Goal: Transaction & Acquisition: Purchase product/service

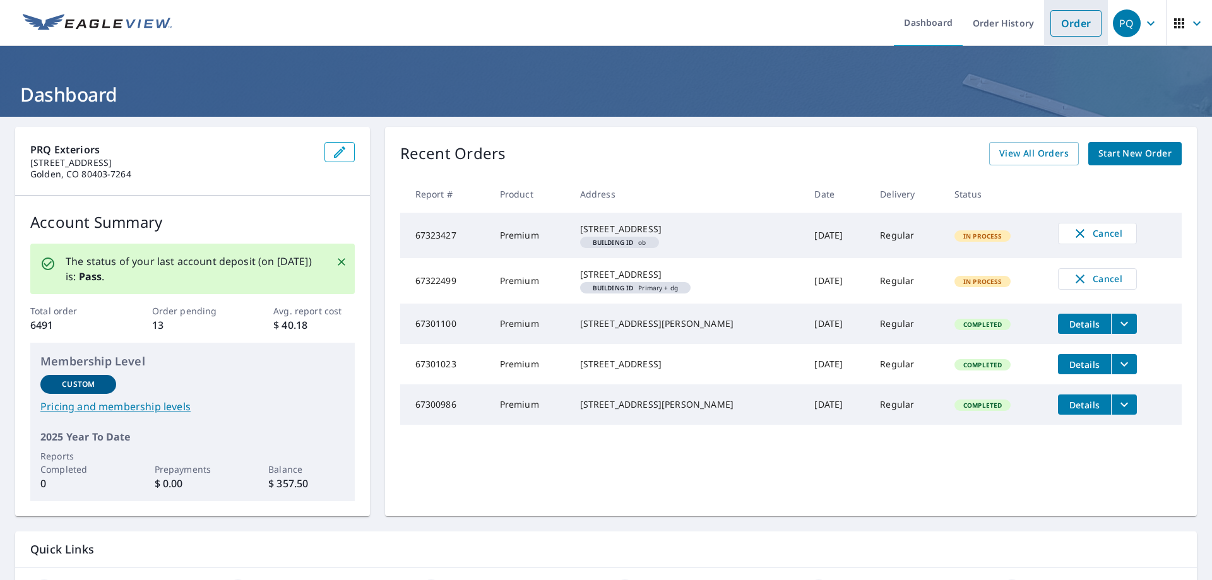
click at [1054, 21] on link "Order" at bounding box center [1075, 23] width 51 height 27
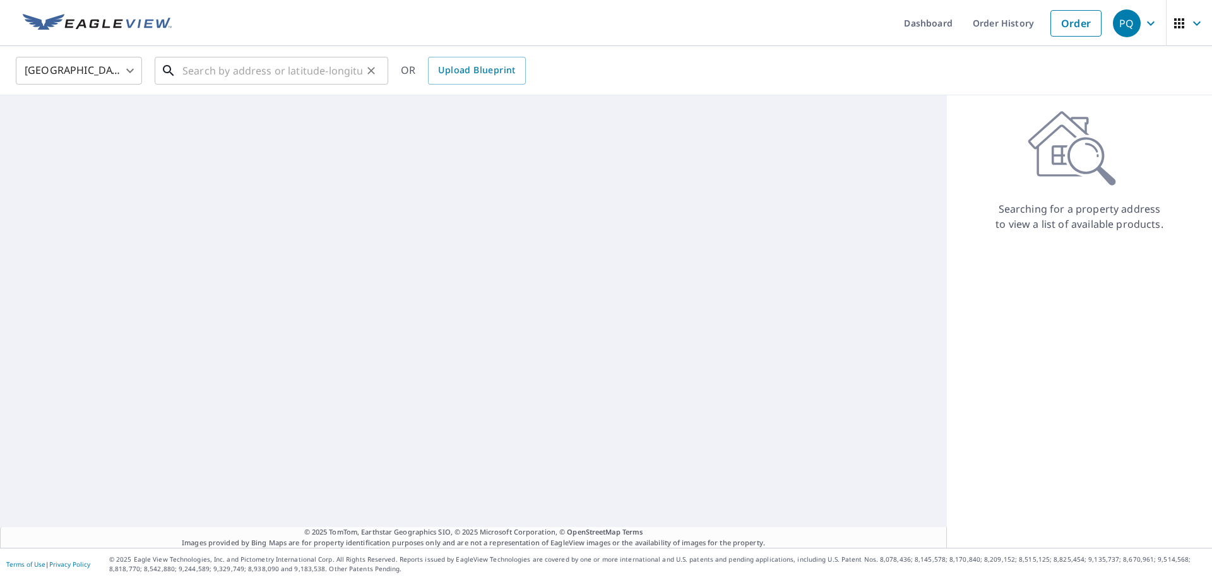
click at [304, 68] on input "text" at bounding box center [272, 70] width 180 height 35
paste input "[STREET_ADDRESS]"
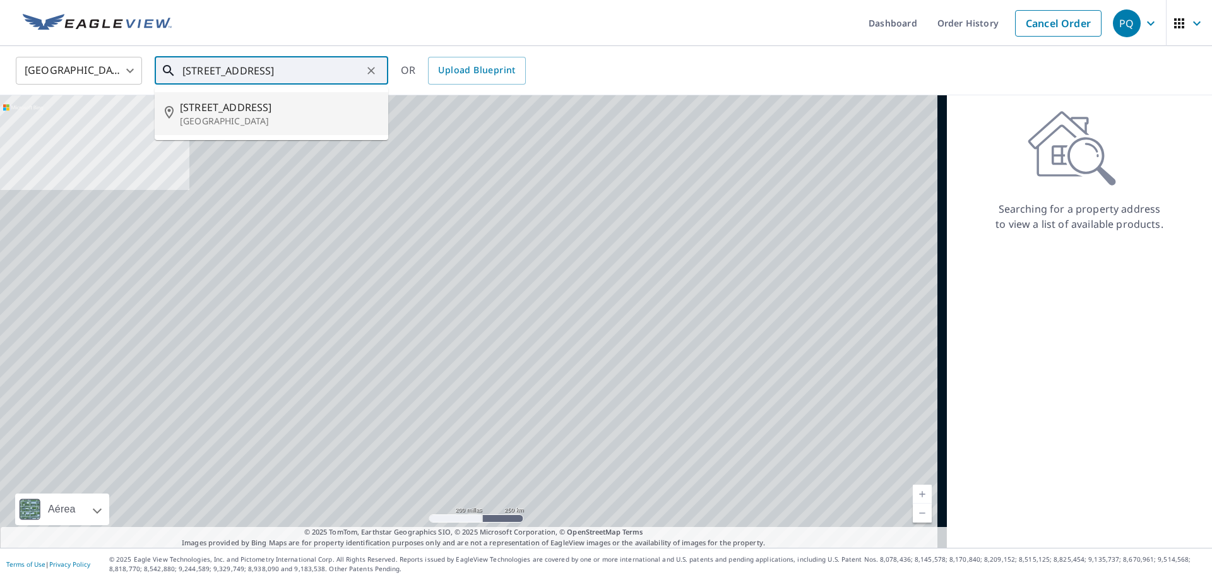
click at [287, 119] on p "[GEOGRAPHIC_DATA]" at bounding box center [279, 121] width 198 height 13
type input "[STREET_ADDRESS]"
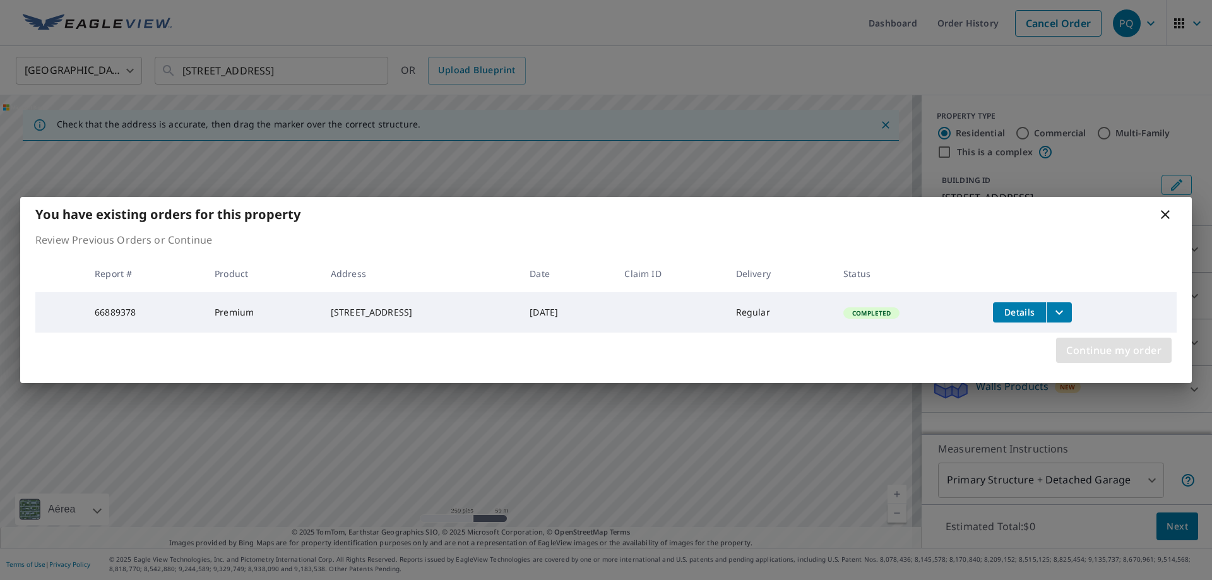
click at [1095, 350] on span "Continue my order" at bounding box center [1113, 351] width 95 height 18
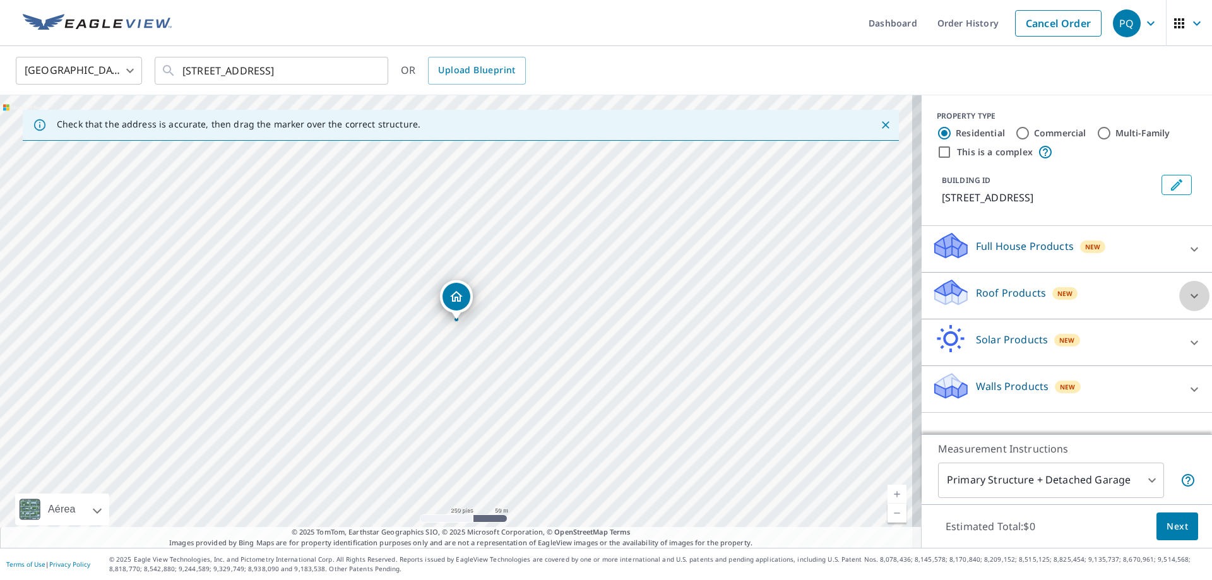
click at [1187, 304] on icon at bounding box center [1194, 295] width 15 height 15
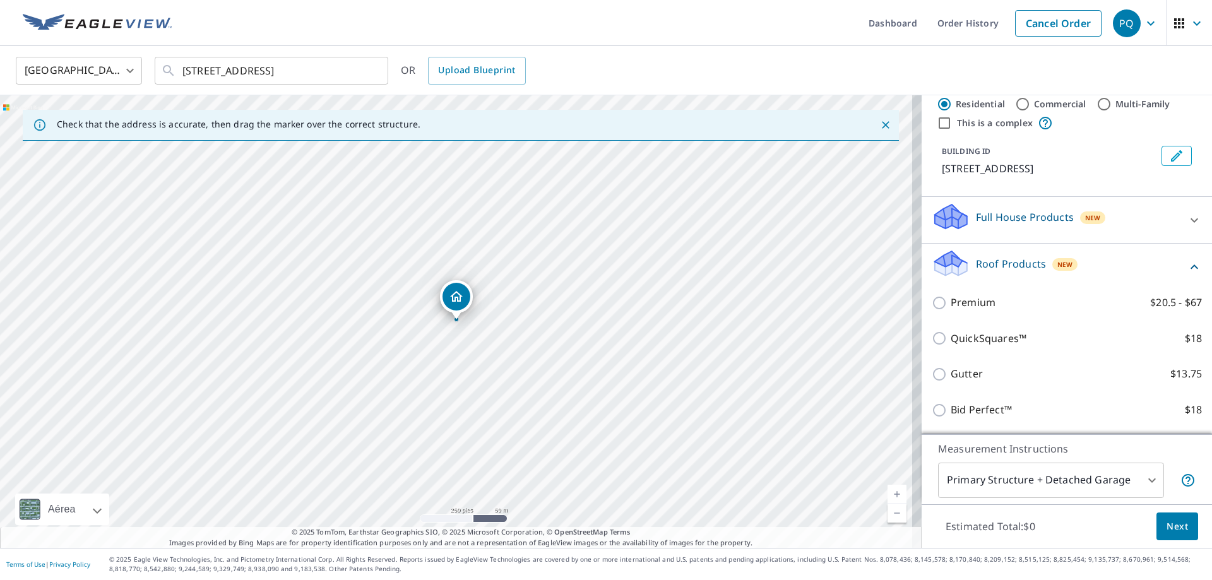
scroll to position [63, 0]
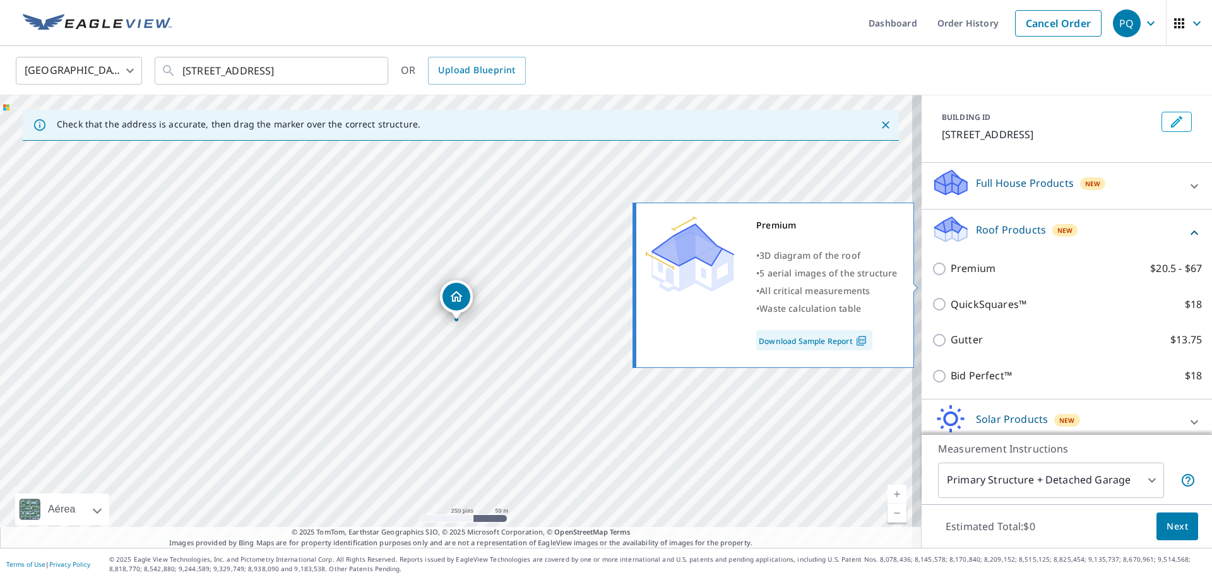
click at [932, 276] on input "Premium $20.5 - $67" at bounding box center [941, 268] width 19 height 15
checkbox input "true"
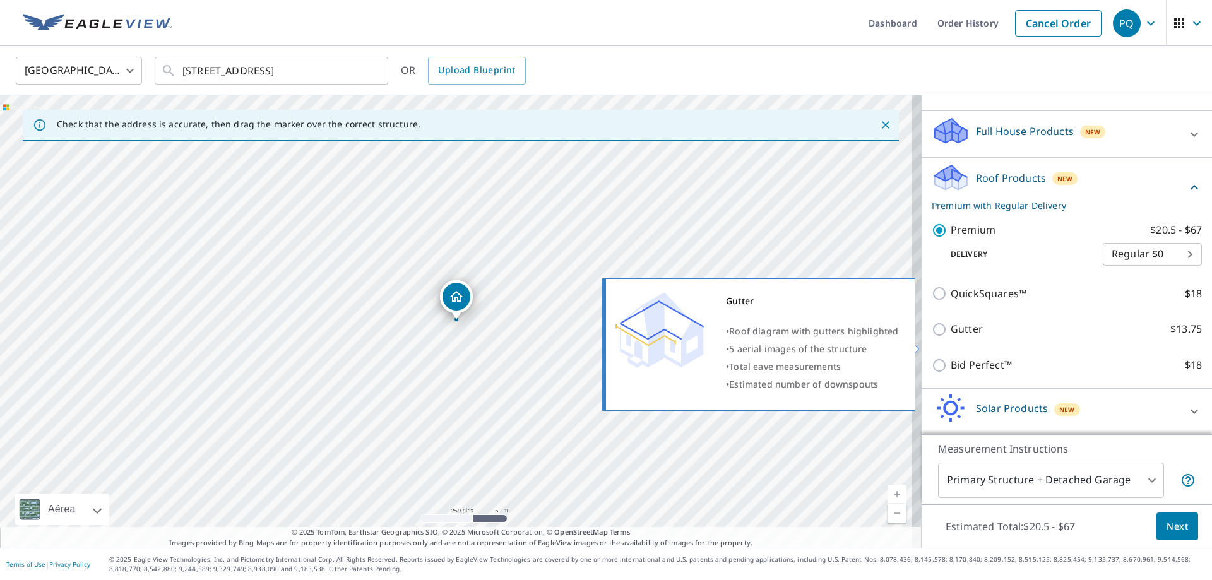
scroll to position [178, 0]
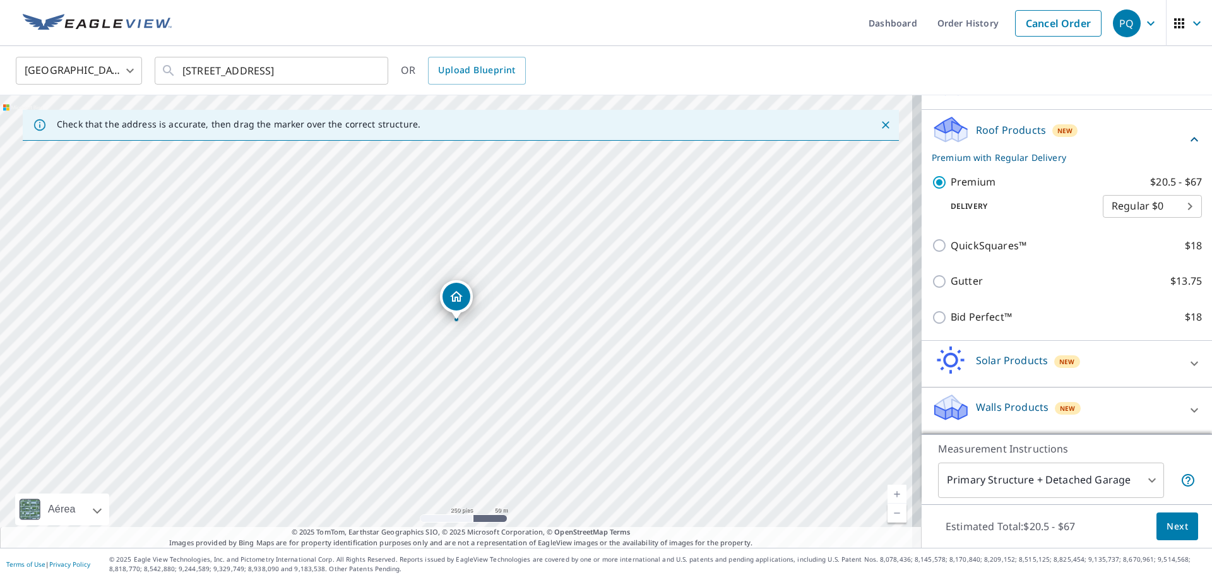
click at [1069, 480] on body "PQ PQ Dashboard Order History Cancel Order PQ [GEOGRAPHIC_DATA] [GEOGRAPHIC_DAT…" at bounding box center [606, 290] width 1212 height 580
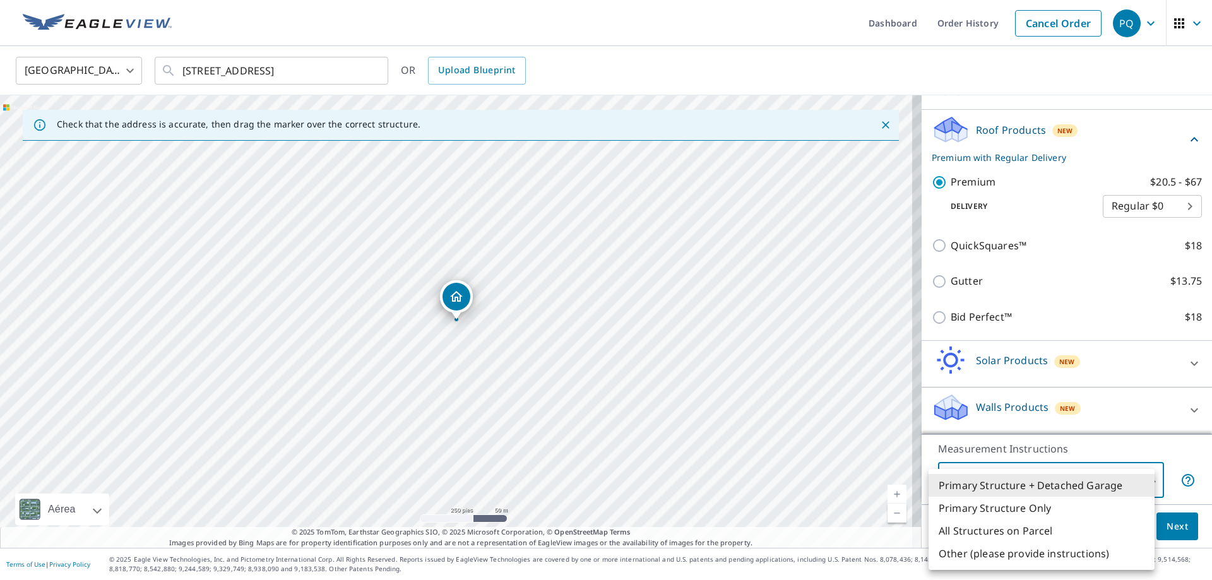
click at [997, 538] on li "All Structures on Parcel" at bounding box center [1042, 531] width 226 height 23
type input "3"
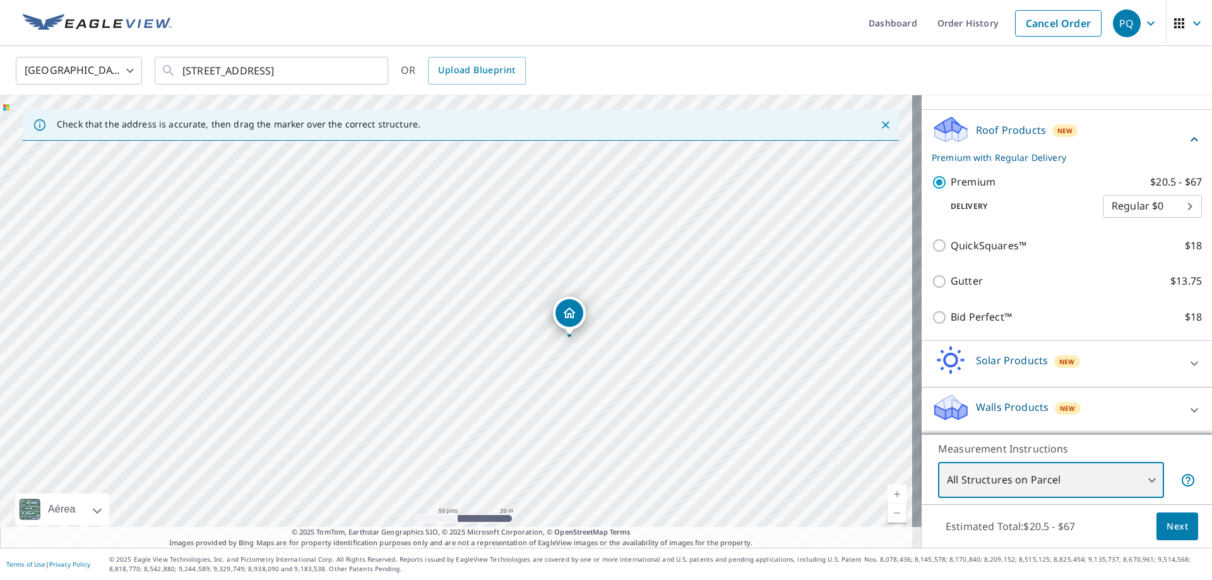
drag, startPoint x: 427, startPoint y: 263, endPoint x: 595, endPoint y: 338, distance: 184.2
click at [597, 340] on div "[STREET_ADDRESS]" at bounding box center [461, 321] width 922 height 453
click at [1170, 524] on span "Next" at bounding box center [1177, 527] width 21 height 16
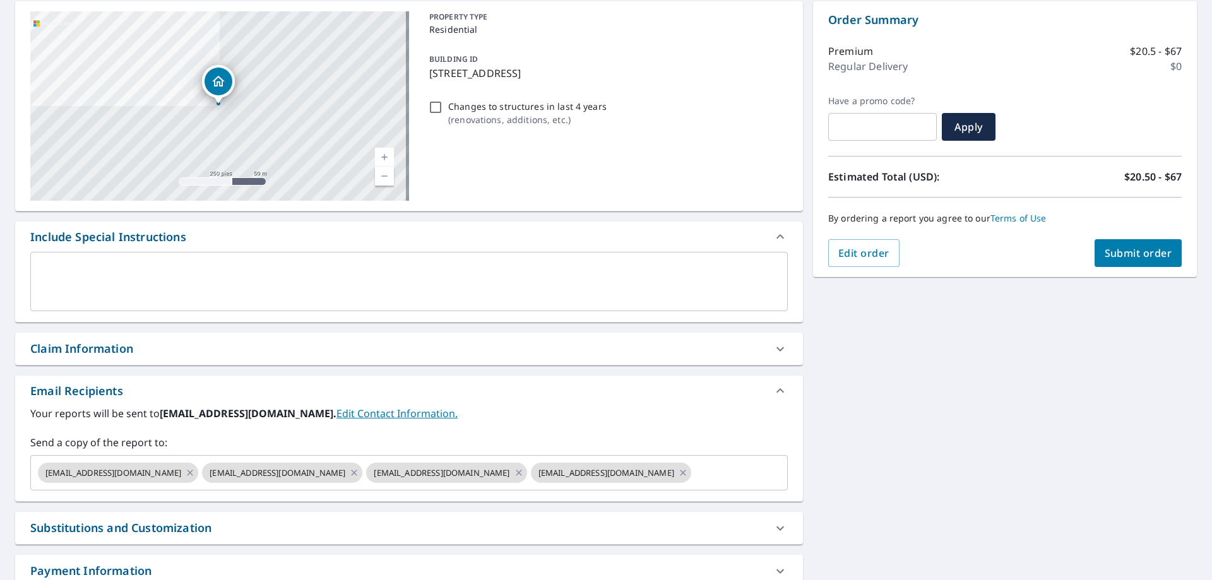
scroll to position [126, 0]
click at [179, 338] on div "Claim Information" at bounding box center [409, 348] width 788 height 32
checkbox input "true"
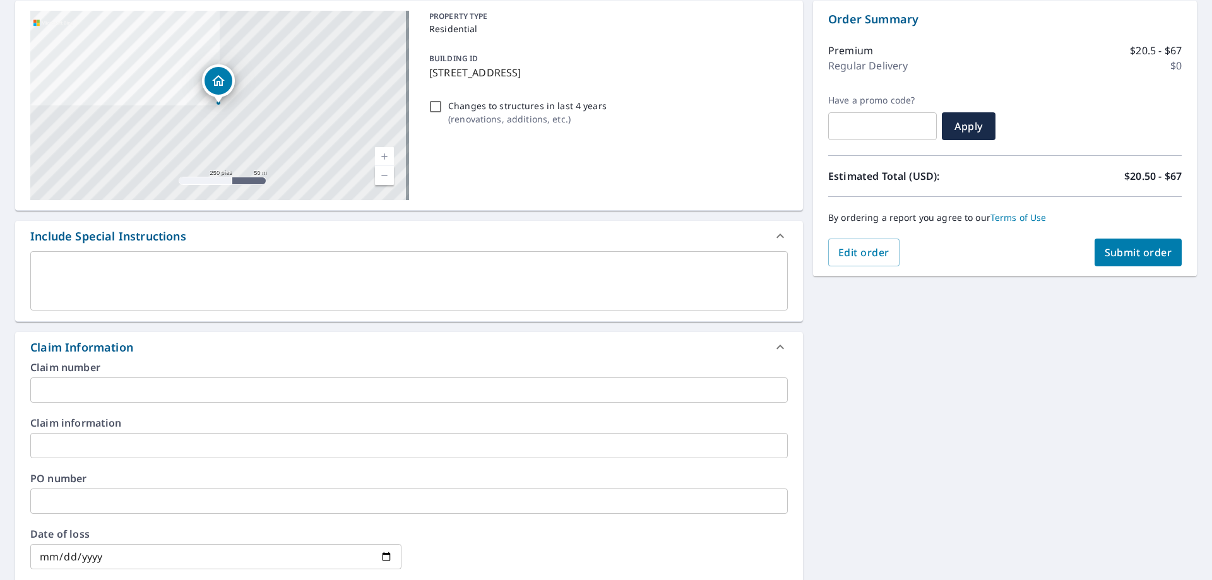
click at [128, 395] on input "text" at bounding box center [409, 390] width 758 height 25
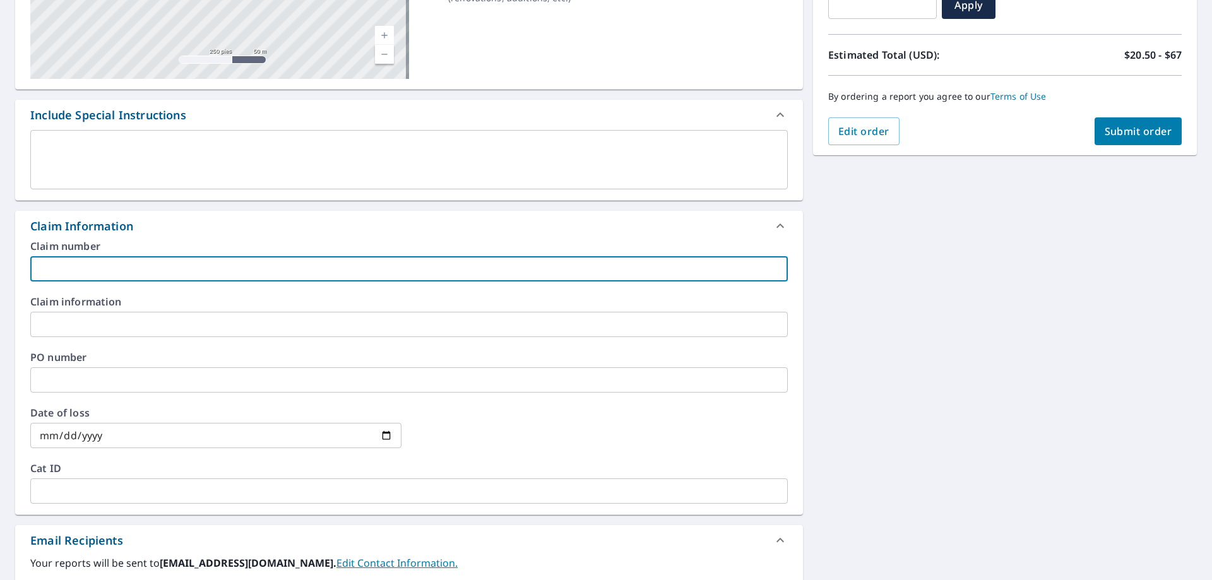
scroll to position [253, 0]
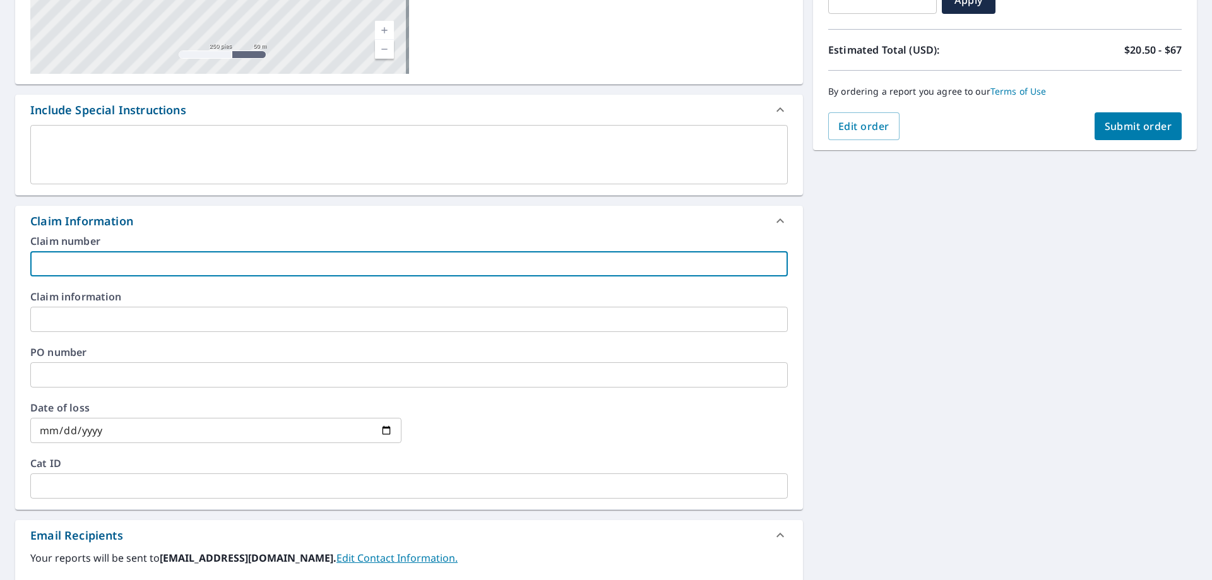
paste input "[STREET_ADDRESS][PERSON_NAME]"
type input "[STREET_ADDRESS][PERSON_NAME]"
checkbox input "true"
type input "[STREET_ADDRESS][PERSON_NAME]"
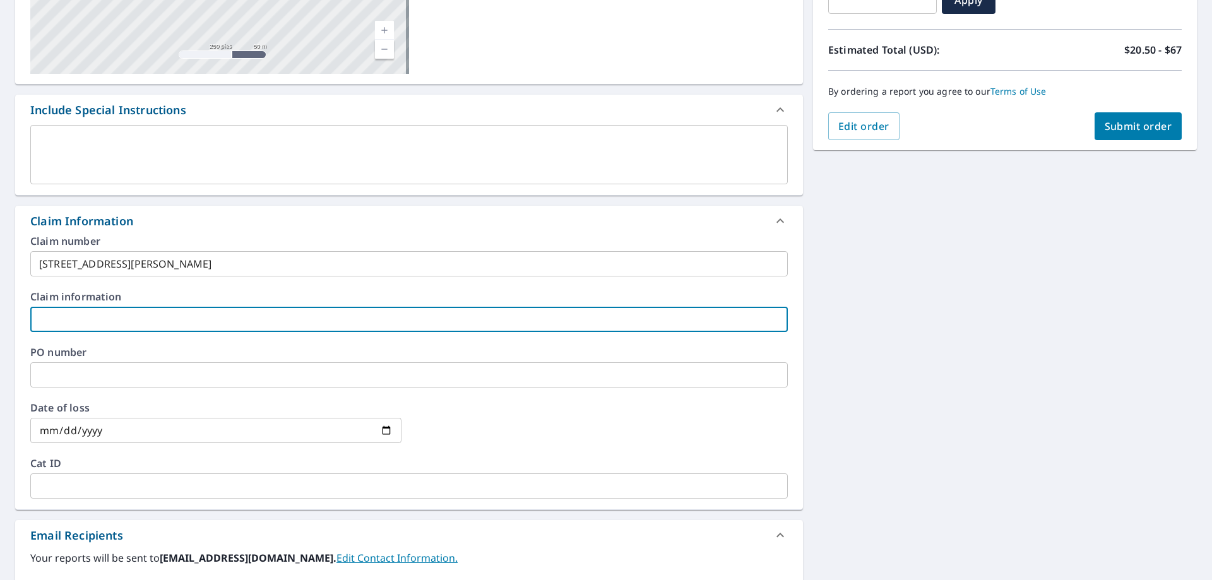
click at [133, 320] on input "text" at bounding box center [409, 319] width 758 height 25
paste input "[STREET_ADDRESS][PERSON_NAME]"
type input "[STREET_ADDRESS][PERSON_NAME]"
checkbox input "true"
type input "[STREET_ADDRESS][PERSON_NAME]"
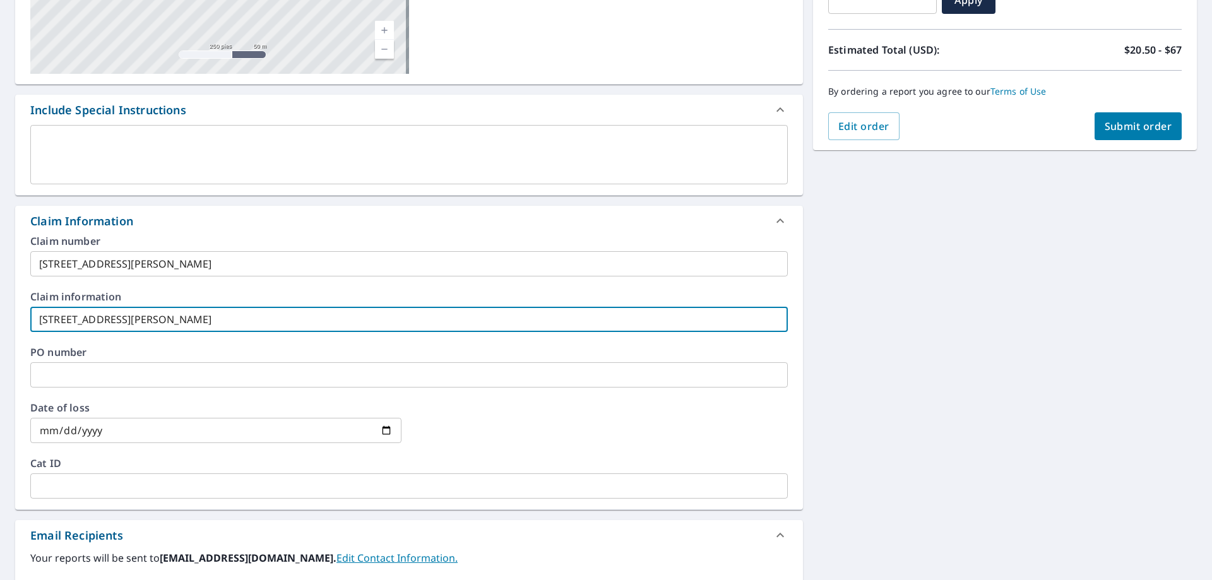
click at [177, 275] on input "[STREET_ADDRESS][PERSON_NAME]" at bounding box center [409, 263] width 758 height 25
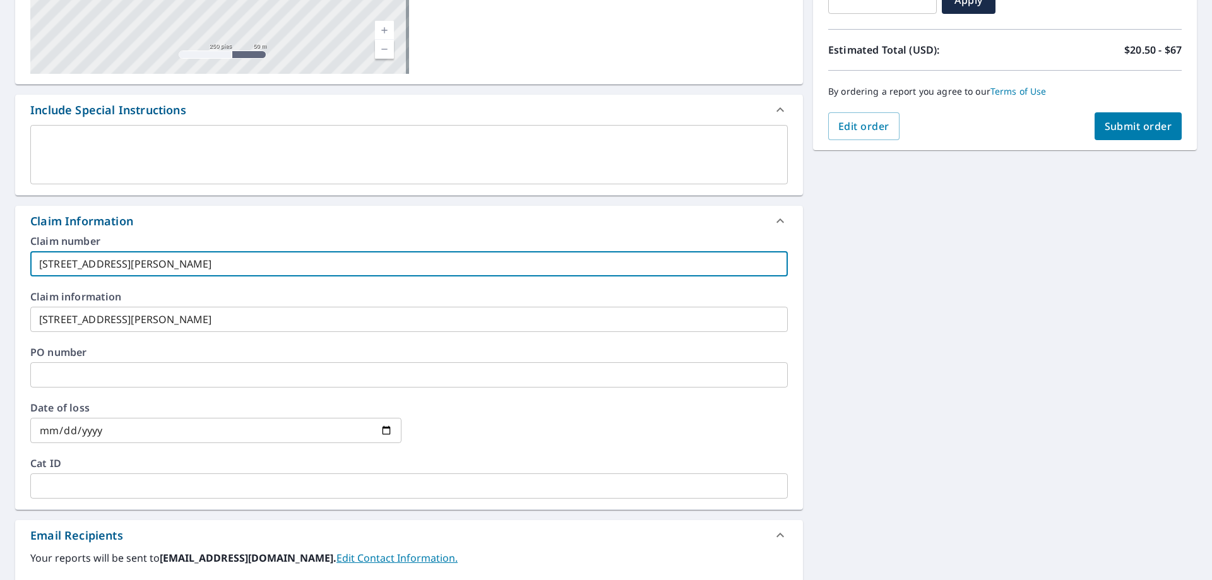
type input "[STREET_ADDRESS][PERSON_NAME]"
checkbox input "true"
type input "[STREET_ADDRESS][PERSON_NAME]"
checkbox input "true"
type input "8651 [PERSON_NAME] 2n"
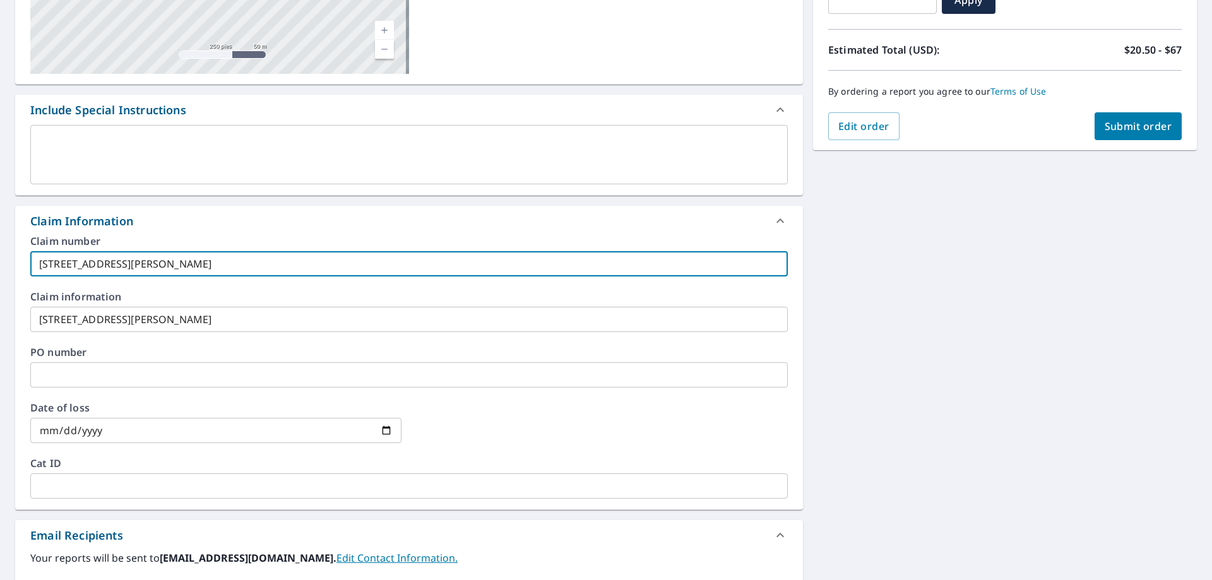
checkbox input "true"
type input "[STREET_ADDRESS][PERSON_NAME] 2nd"
checkbox input "true"
type input "[STREET_ADDRESS][PERSON_NAME] 2nd"
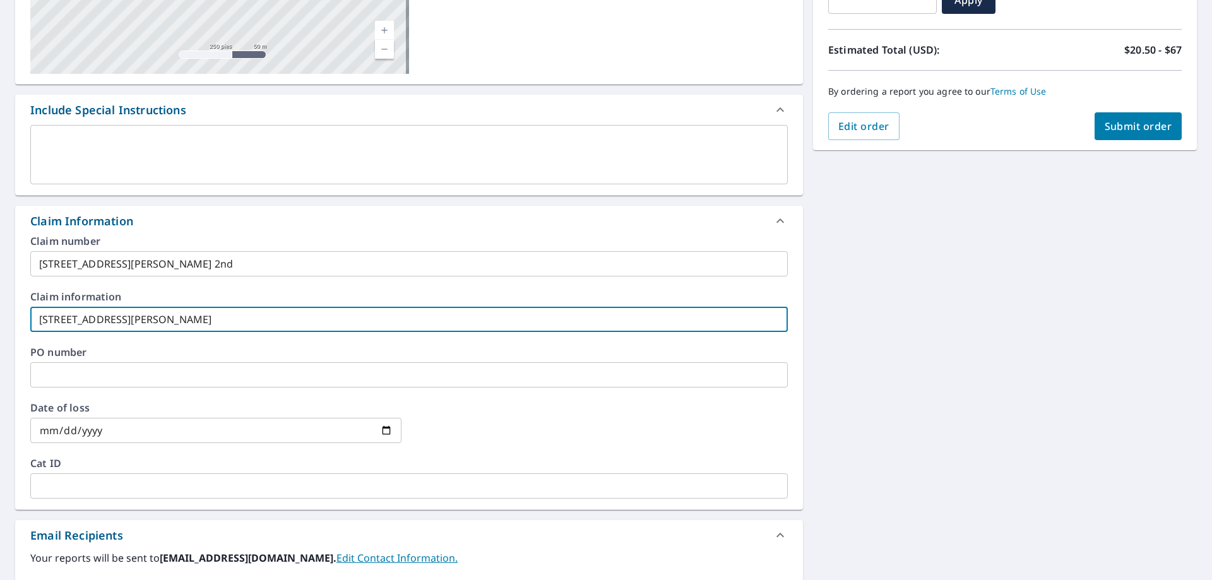
click at [186, 323] on input "[STREET_ADDRESS][PERSON_NAME]" at bounding box center [409, 319] width 758 height 25
type input "[STREET_ADDRESS][PERSON_NAME]"
checkbox input "true"
type input "[STREET_ADDRESS][PERSON_NAME]"
checkbox input "true"
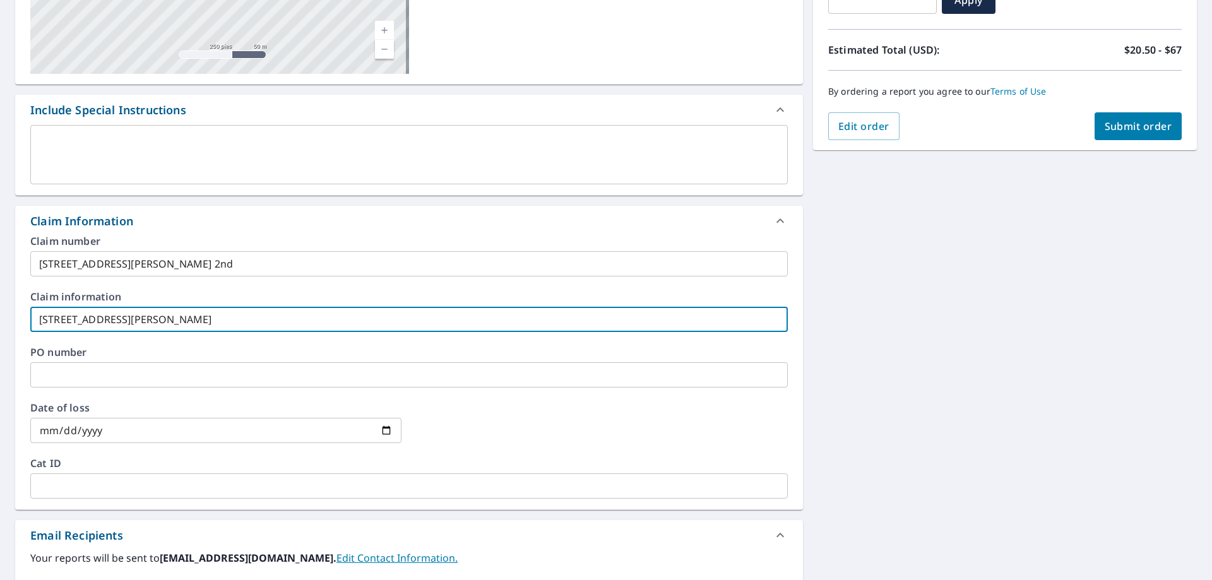
type input "8651 [PERSON_NAME] 2n"
checkbox input "true"
type input "[STREET_ADDRESS][PERSON_NAME] 2nd"
checkbox input "true"
type input "[STREET_ADDRESS][PERSON_NAME] 2nd"
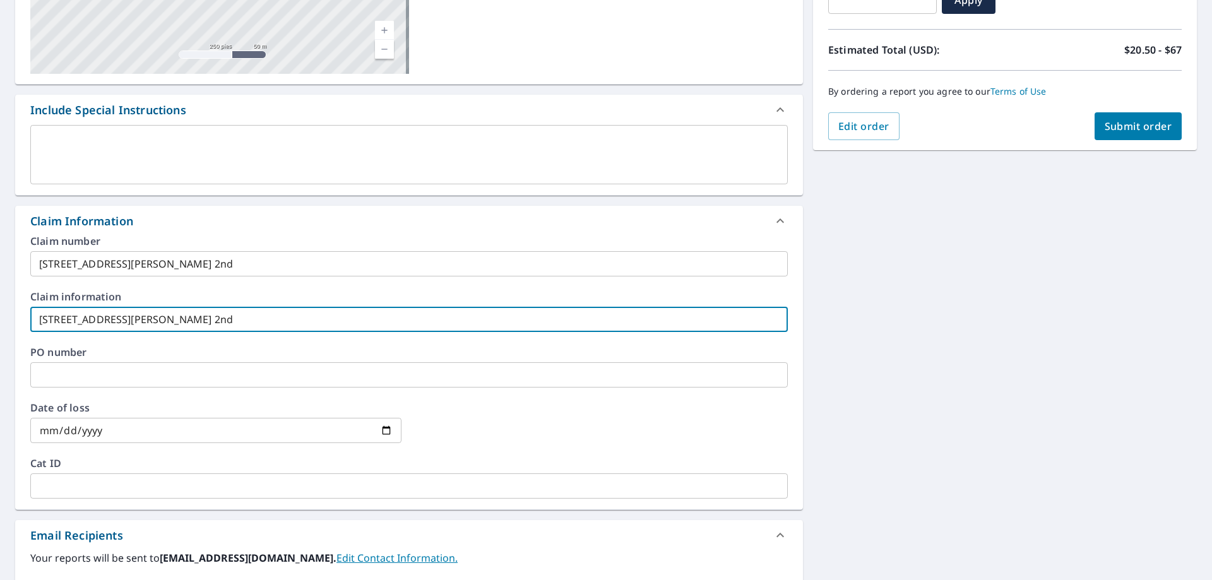
click at [207, 345] on div "Claim number 8651 [PERSON_NAME] 2nd ​ Claim information 8651 [PERSON_NAME] 2nd …" at bounding box center [409, 372] width 788 height 273
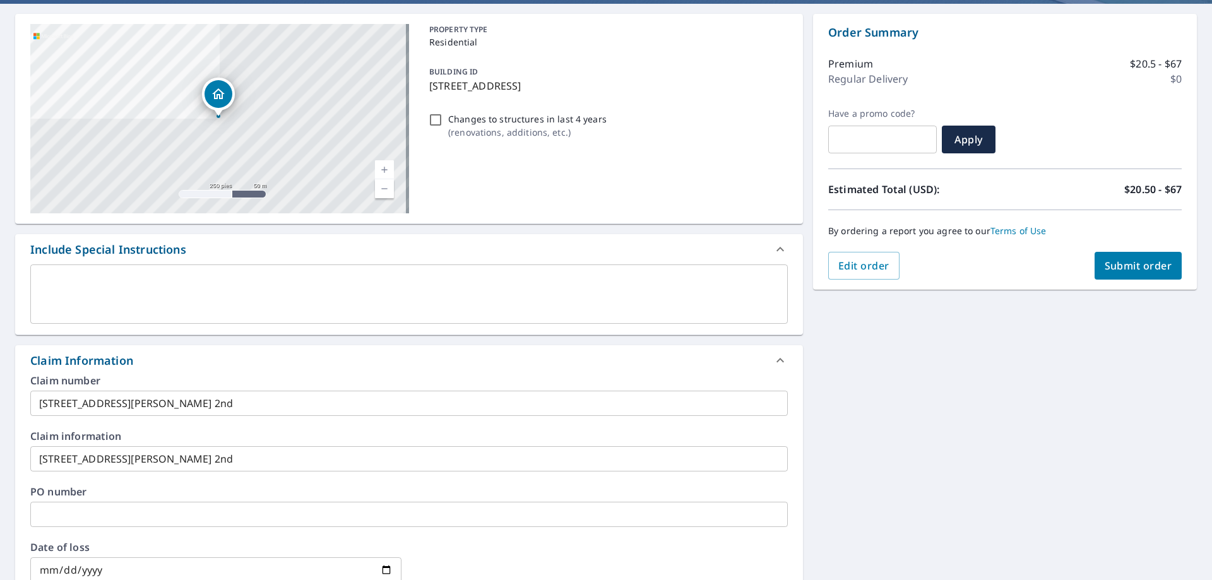
scroll to position [126, 0]
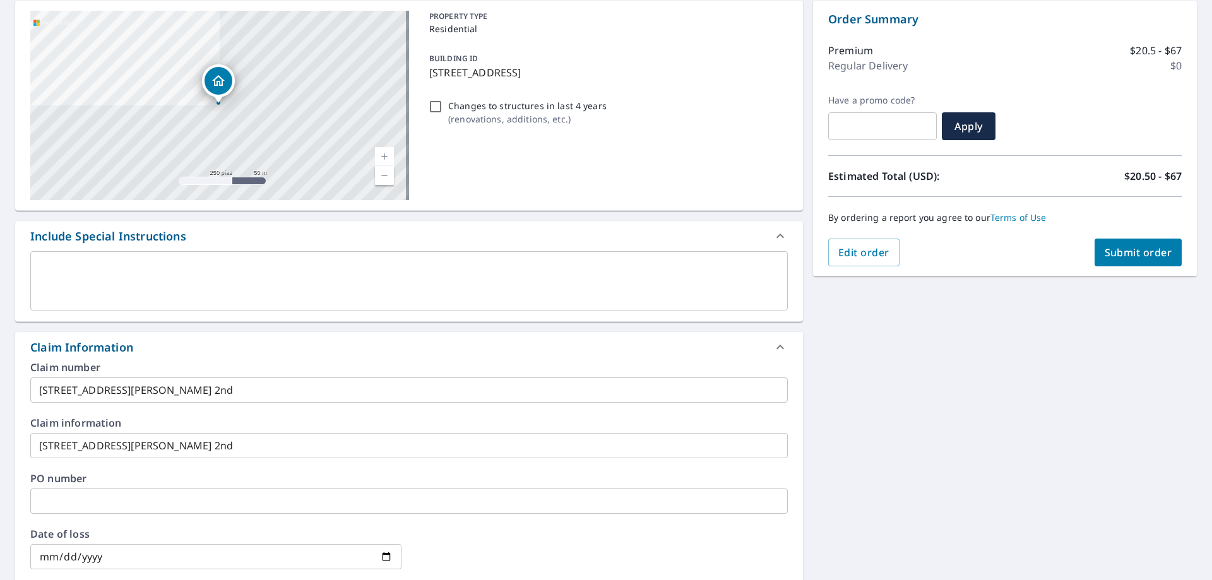
drag, startPoint x: 653, startPoint y: 77, endPoint x: 422, endPoint y: 80, distance: 231.1
click at [424, 80] on div "BUILDING ID [STREET_ADDRESS]" at bounding box center [606, 65] width 364 height 40
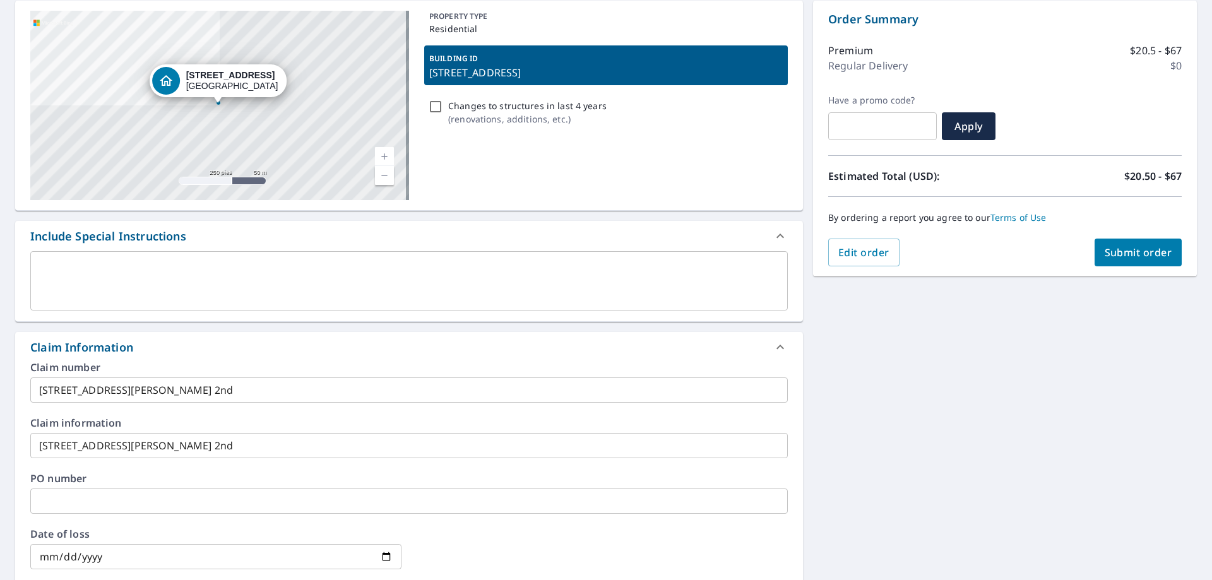
copy p "[STREET_ADDRESS]"
click at [1105, 249] on span "Submit order" at bounding box center [1139, 253] width 68 height 14
checkbox input "true"
